Goal: Task Accomplishment & Management: Manage account settings

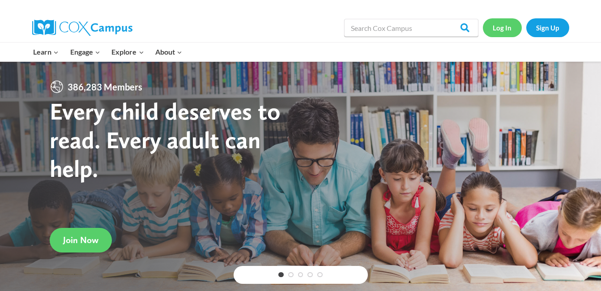
click at [495, 28] on link "Log In" at bounding box center [502, 27] width 39 height 18
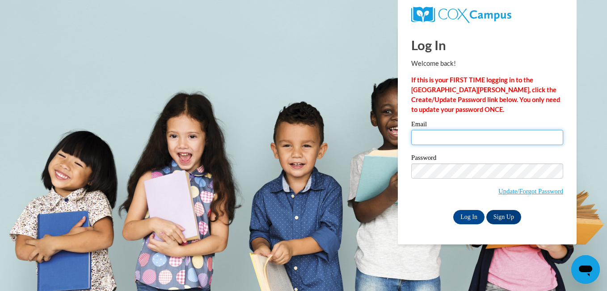
click at [433, 136] on input "Email" at bounding box center [488, 137] width 152 height 15
type input "[EMAIL_ADDRESS][DOMAIN_NAME]"
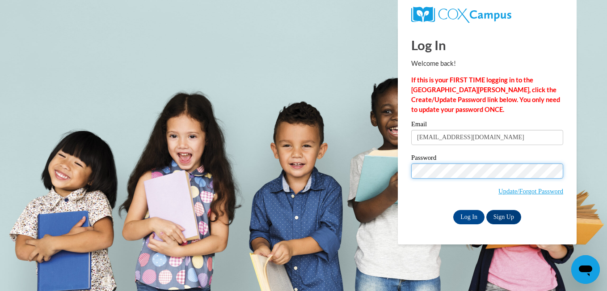
click at [454, 210] on input "Log In" at bounding box center [469, 217] width 31 height 14
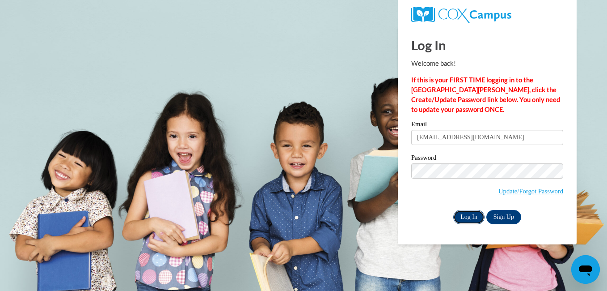
click at [465, 214] on input "Log In" at bounding box center [469, 217] width 31 height 14
